Goal: Information Seeking & Learning: Learn about a topic

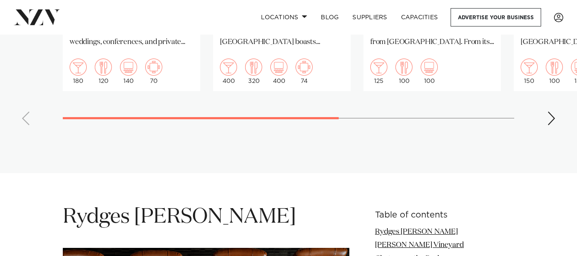
scroll to position [891, 0]
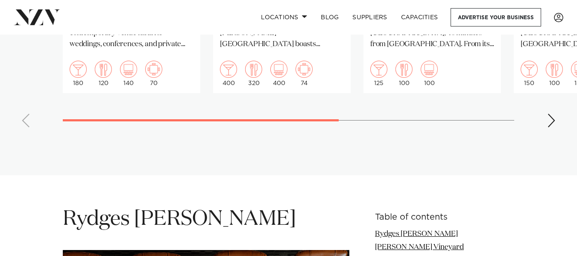
click at [553, 114] on div "Next slide" at bounding box center [552, 121] width 9 height 14
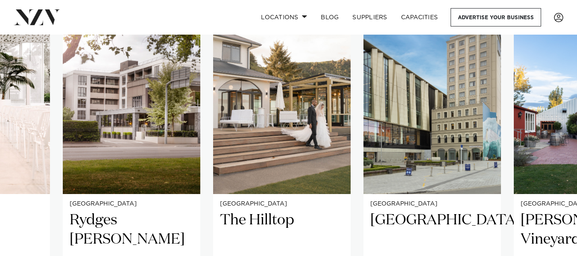
scroll to position [602, 0]
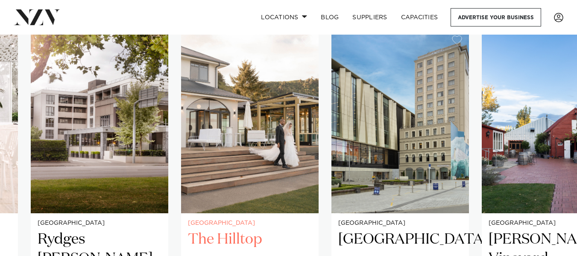
click at [253, 118] on img "3 / 5" at bounding box center [250, 121] width 138 height 185
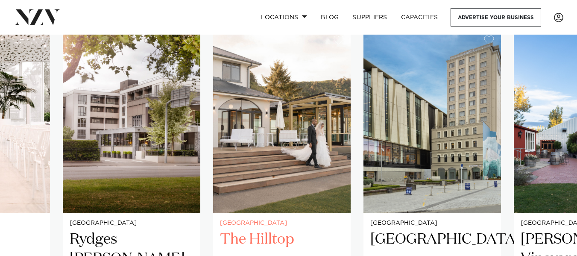
click at [253, 118] on img "3 / 5" at bounding box center [282, 121] width 138 height 185
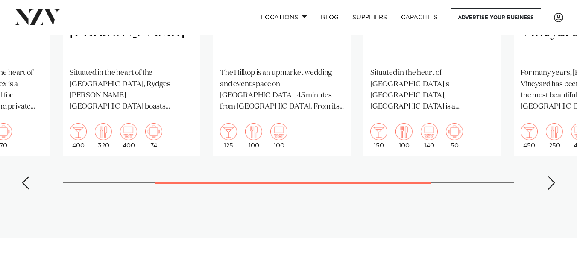
scroll to position [830, 0]
click at [550, 175] on div "Next slide" at bounding box center [552, 182] width 9 height 14
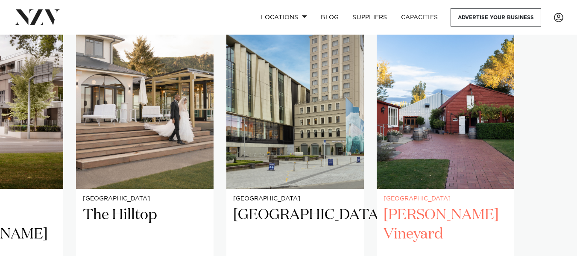
scroll to position [625, 0]
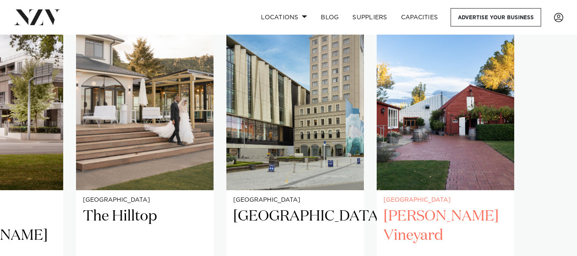
click at [459, 136] on img "5 / 5" at bounding box center [446, 98] width 138 height 185
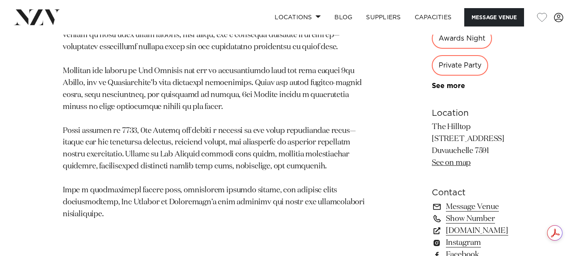
scroll to position [532, 0]
click at [432, 224] on link "[DOMAIN_NAME]" at bounding box center [473, 230] width 82 height 12
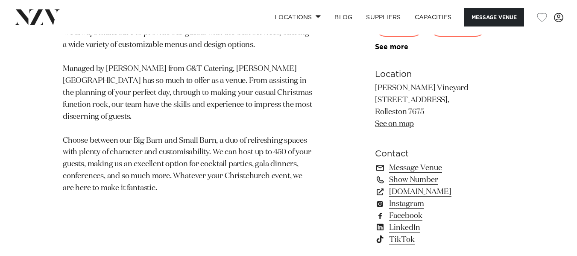
scroll to position [518, 0]
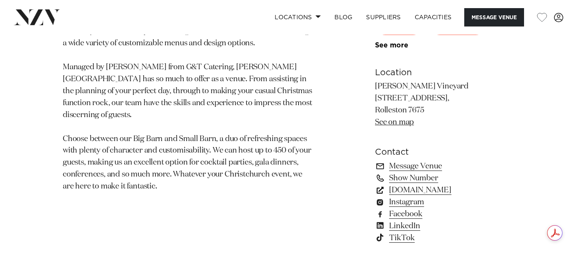
click at [407, 190] on link "larcombvineyard.co.nz" at bounding box center [444, 190] width 139 height 12
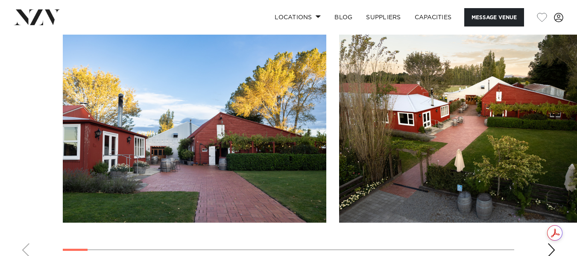
scroll to position [886, 0]
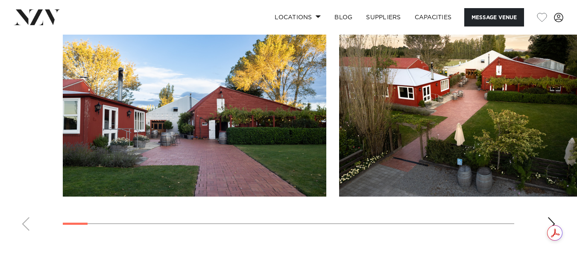
click at [549, 217] on div "Next slide" at bounding box center [552, 224] width 9 height 14
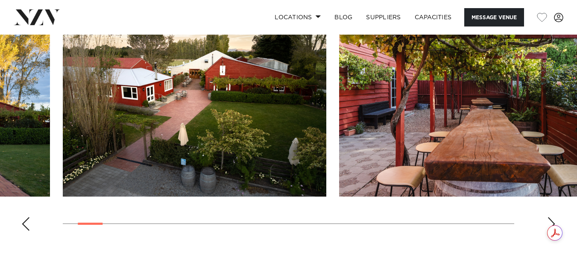
click at [549, 217] on div "Next slide" at bounding box center [552, 224] width 9 height 14
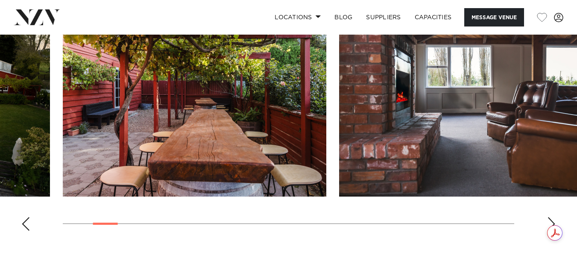
click at [549, 217] on div "Next slide" at bounding box center [552, 224] width 9 height 14
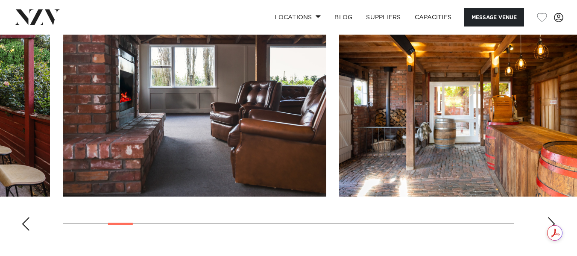
click at [549, 217] on div "Next slide" at bounding box center [552, 224] width 9 height 14
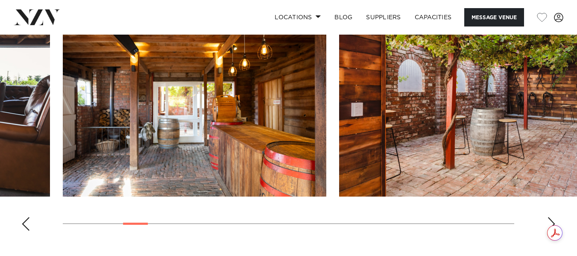
click at [549, 217] on div "Next slide" at bounding box center [552, 224] width 9 height 14
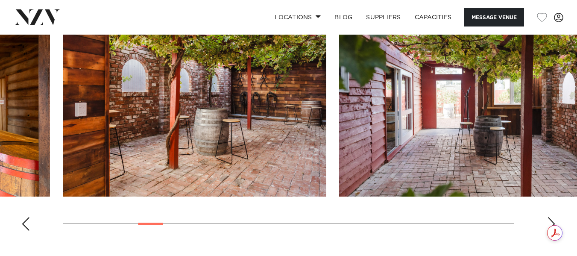
click at [549, 217] on div "Next slide" at bounding box center [552, 224] width 9 height 14
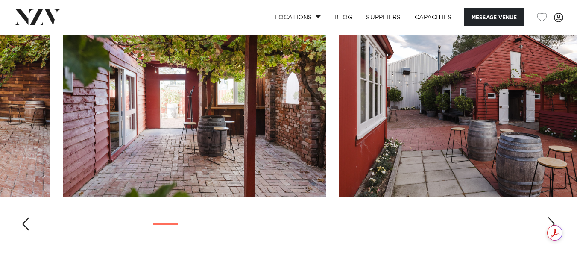
click at [549, 217] on div "Next slide" at bounding box center [552, 224] width 9 height 14
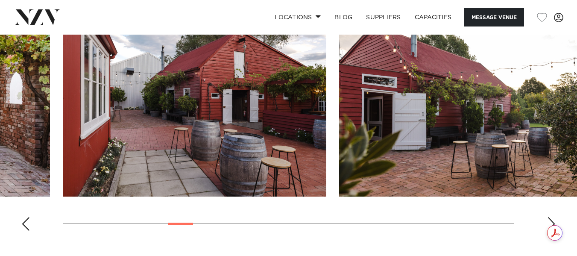
click at [549, 217] on div "Next slide" at bounding box center [552, 224] width 9 height 14
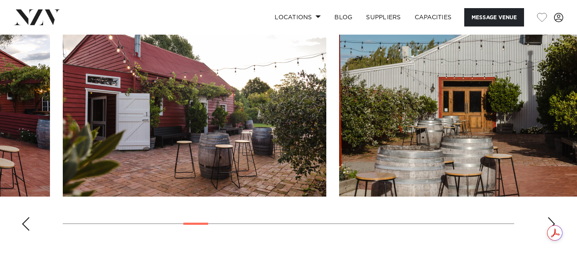
click at [549, 217] on div "Next slide" at bounding box center [552, 224] width 9 height 14
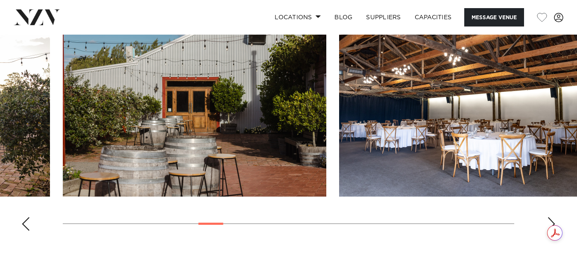
click at [549, 217] on div "Next slide" at bounding box center [552, 224] width 9 height 14
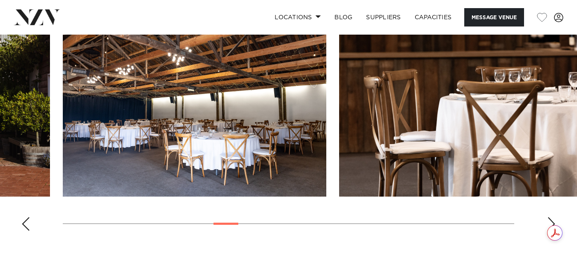
click at [549, 217] on div "Next slide" at bounding box center [552, 224] width 9 height 14
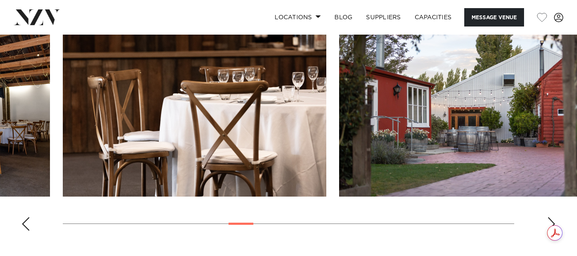
click at [549, 217] on div "Next slide" at bounding box center [552, 224] width 9 height 14
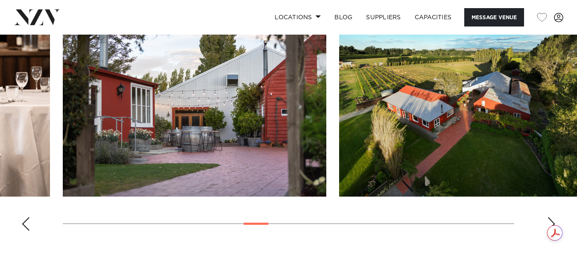
click at [549, 217] on div "Next slide" at bounding box center [552, 224] width 9 height 14
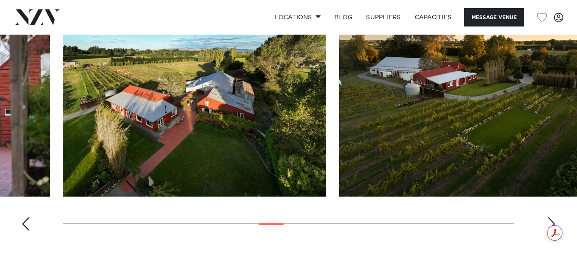
click at [549, 217] on div "Next slide" at bounding box center [552, 224] width 9 height 14
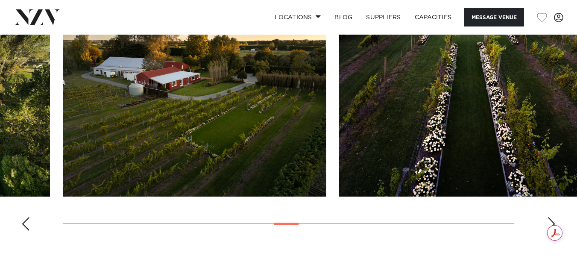
click at [549, 217] on div "Next slide" at bounding box center [552, 224] width 9 height 14
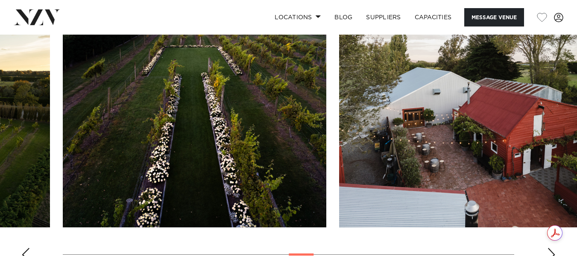
scroll to position [886, 0]
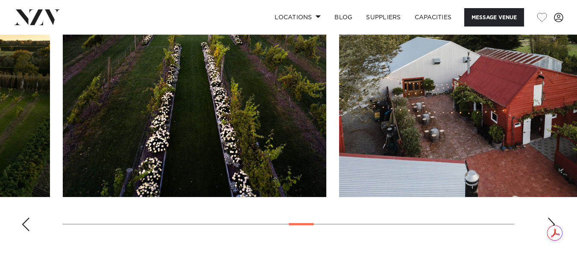
click at [547, 221] on swiper-container at bounding box center [288, 120] width 577 height 235
click at [554, 220] on div "Next slide" at bounding box center [552, 225] width 9 height 14
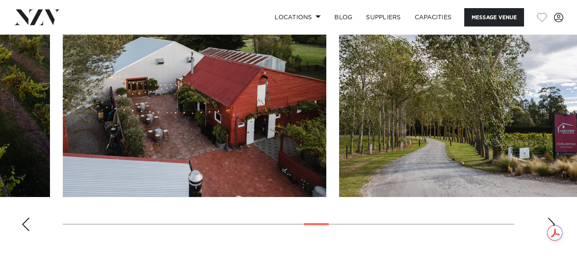
click at [554, 220] on div "Next slide" at bounding box center [552, 225] width 9 height 14
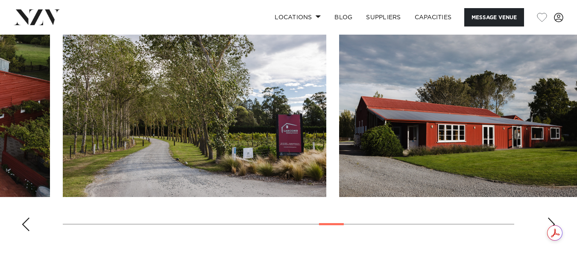
click at [554, 220] on div "Next slide" at bounding box center [552, 225] width 9 height 14
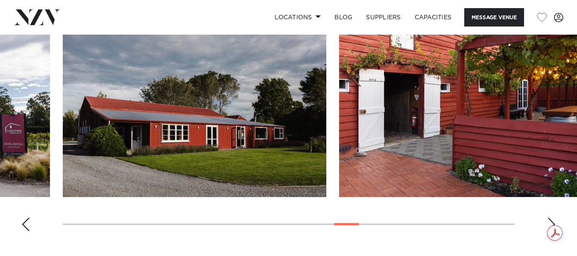
click at [554, 220] on div "Next slide" at bounding box center [552, 225] width 9 height 14
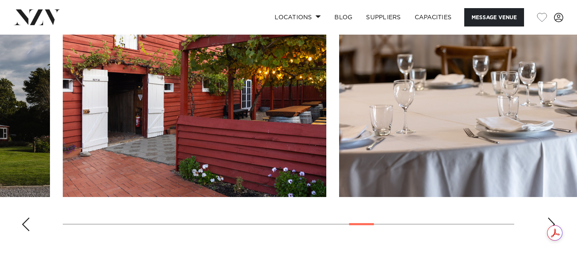
click at [554, 220] on div "Next slide" at bounding box center [552, 225] width 9 height 14
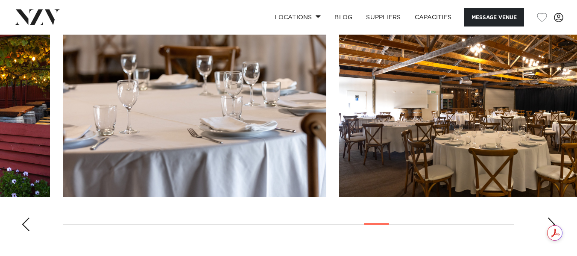
click at [554, 220] on div "Next slide" at bounding box center [552, 225] width 9 height 14
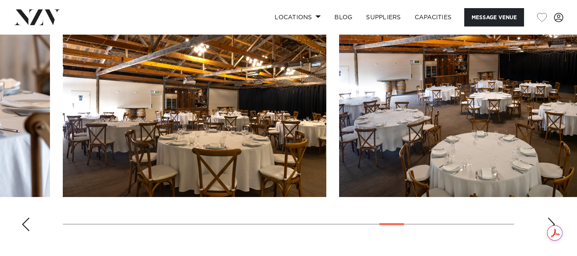
click at [554, 220] on div "Next slide" at bounding box center [552, 225] width 9 height 14
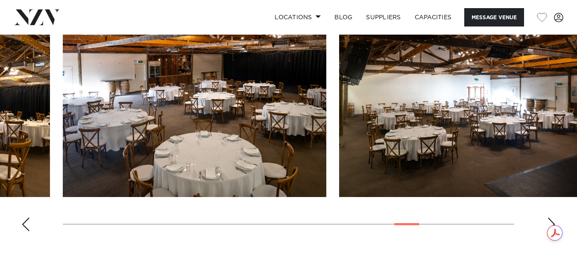
click at [554, 220] on div "Next slide" at bounding box center [552, 225] width 9 height 14
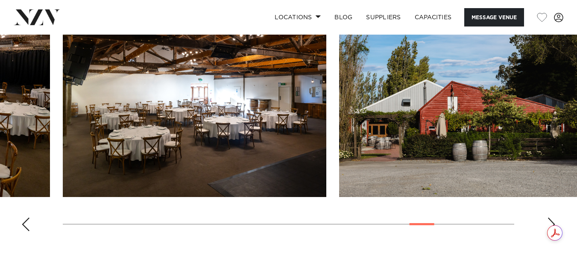
click at [554, 220] on div "Next slide" at bounding box center [552, 225] width 9 height 14
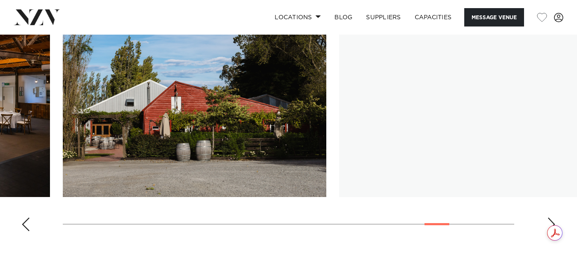
click at [554, 220] on div "Next slide" at bounding box center [552, 225] width 9 height 14
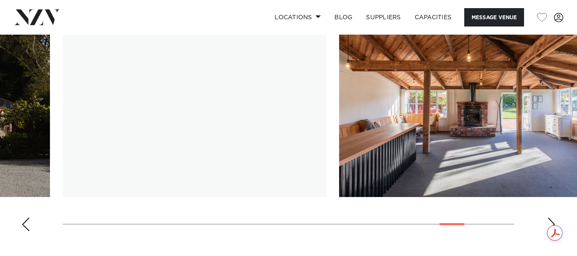
click at [554, 220] on div "Next slide" at bounding box center [552, 225] width 9 height 14
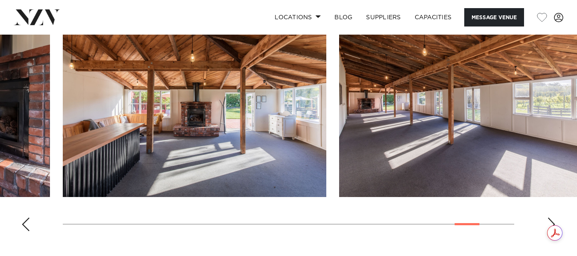
click at [554, 220] on div "Next slide" at bounding box center [552, 225] width 9 height 14
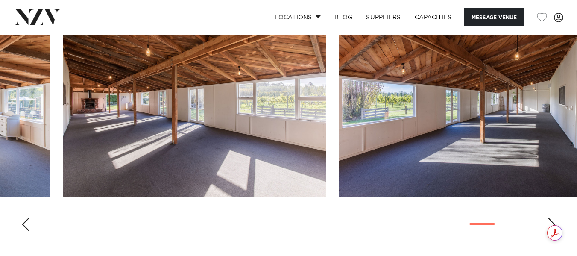
click at [554, 220] on div "Next slide" at bounding box center [552, 225] width 9 height 14
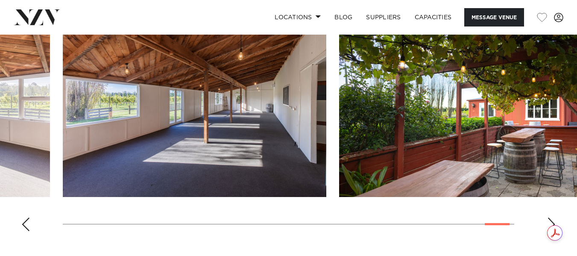
click at [554, 220] on div "Next slide" at bounding box center [552, 225] width 9 height 14
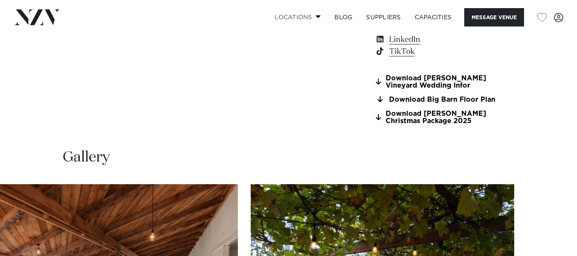
scroll to position [704, 0]
